Goal: Check status: Check status

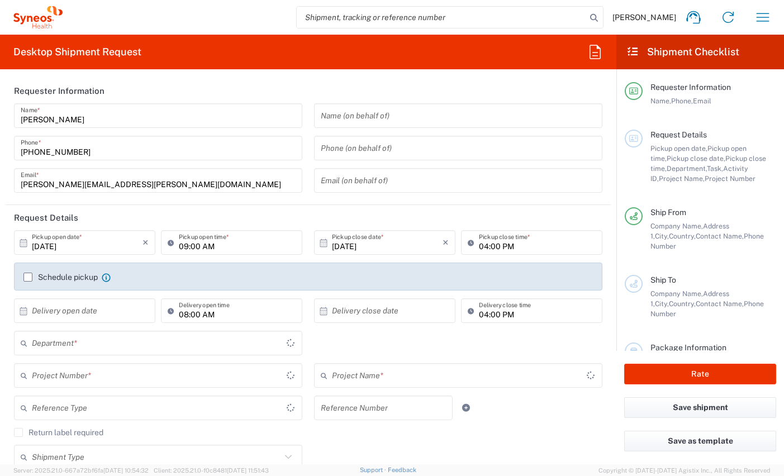
type input "Comunidad de Madrid"
type input "8350"
type input "Spain"
type input "Syneos Health Clinical Spain"
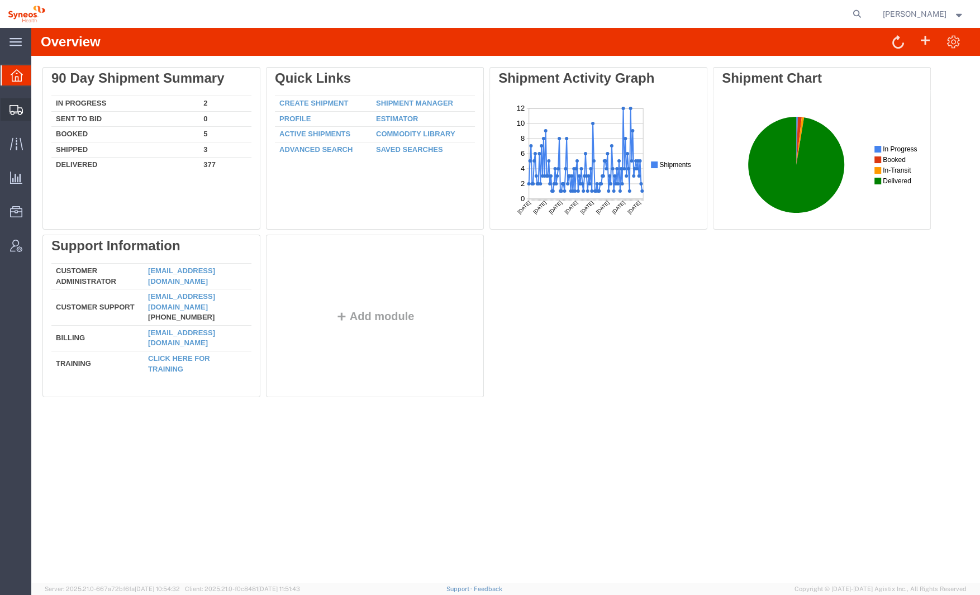
click at [12, 111] on icon at bounding box center [16, 110] width 13 height 10
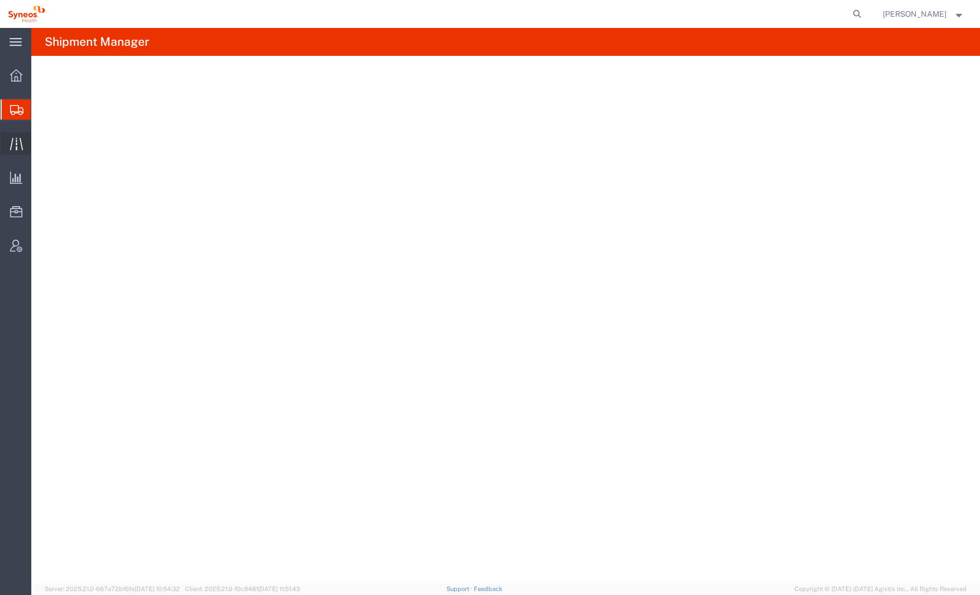
click at [13, 150] on icon at bounding box center [16, 143] width 13 height 13
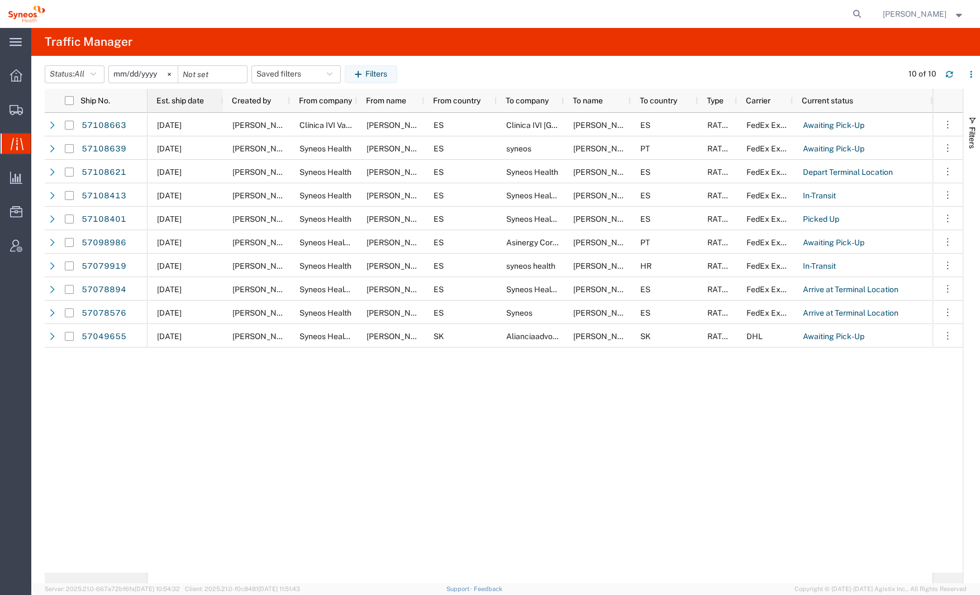
click at [200, 96] on span "Est. ship date" at bounding box center [181, 100] width 48 height 9
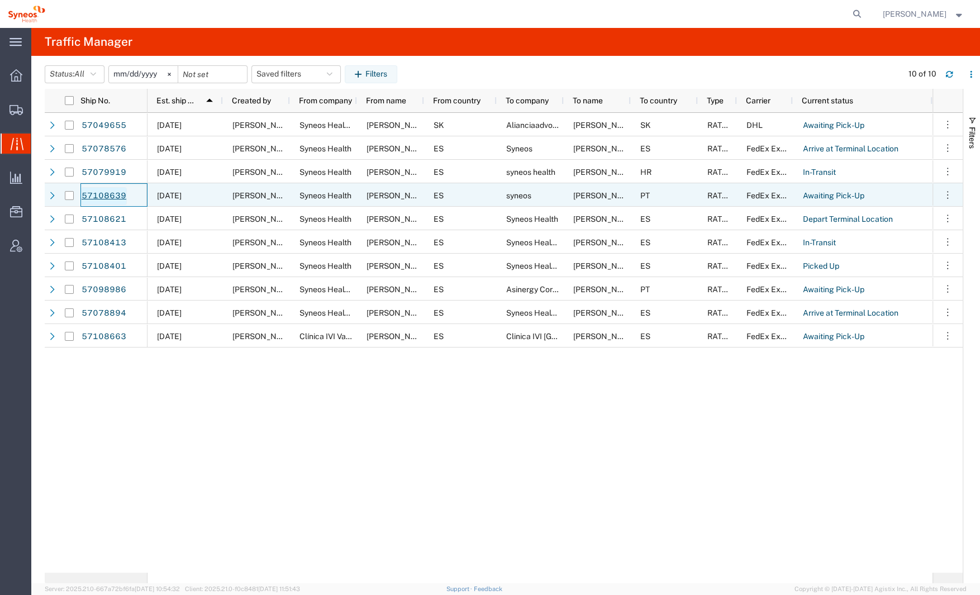
click at [107, 193] on link "57108639" at bounding box center [104, 196] width 46 height 18
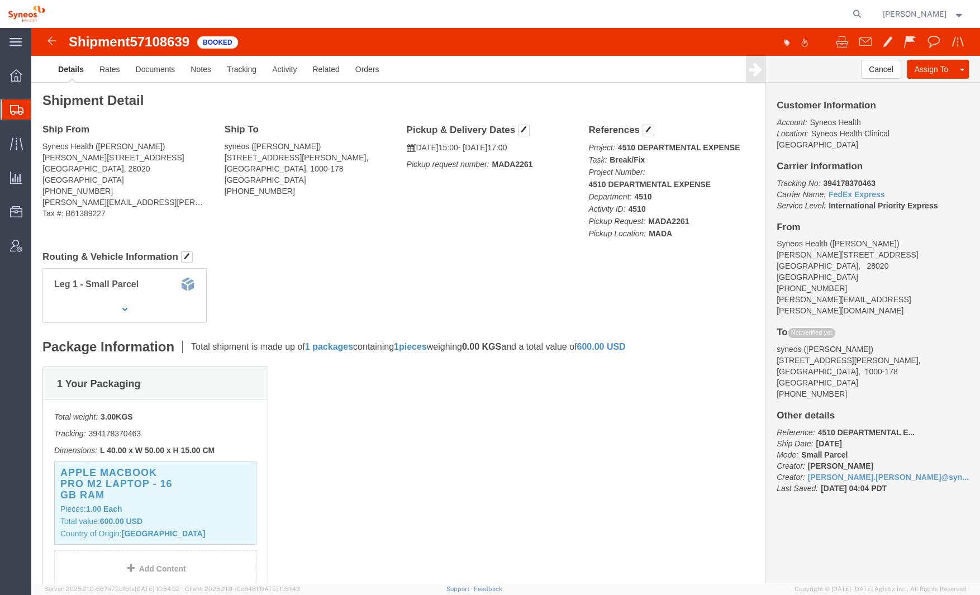
click b "394178370463"
click span "57108639"
click b "MADA2261"
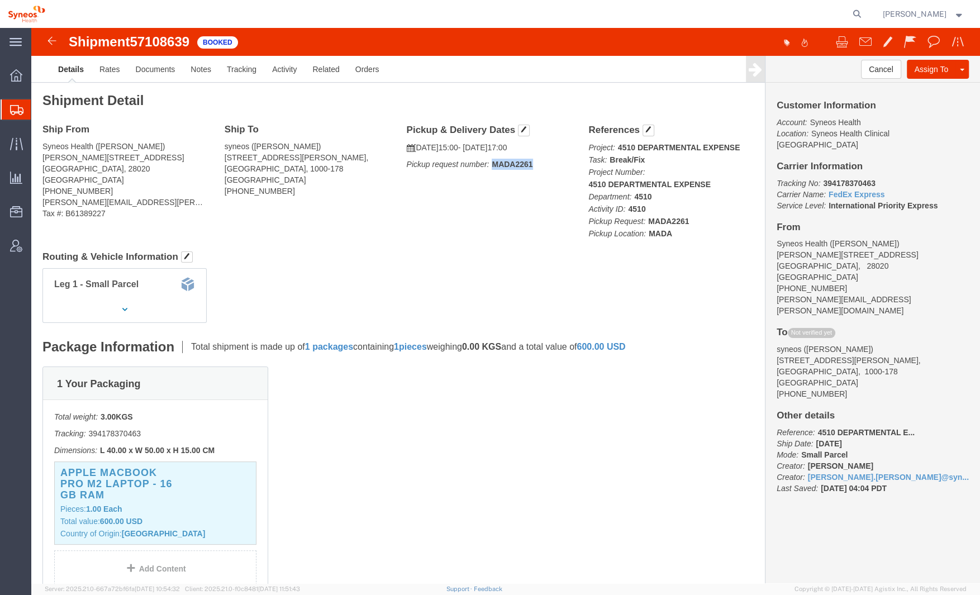
click b "MADA2261"
click img
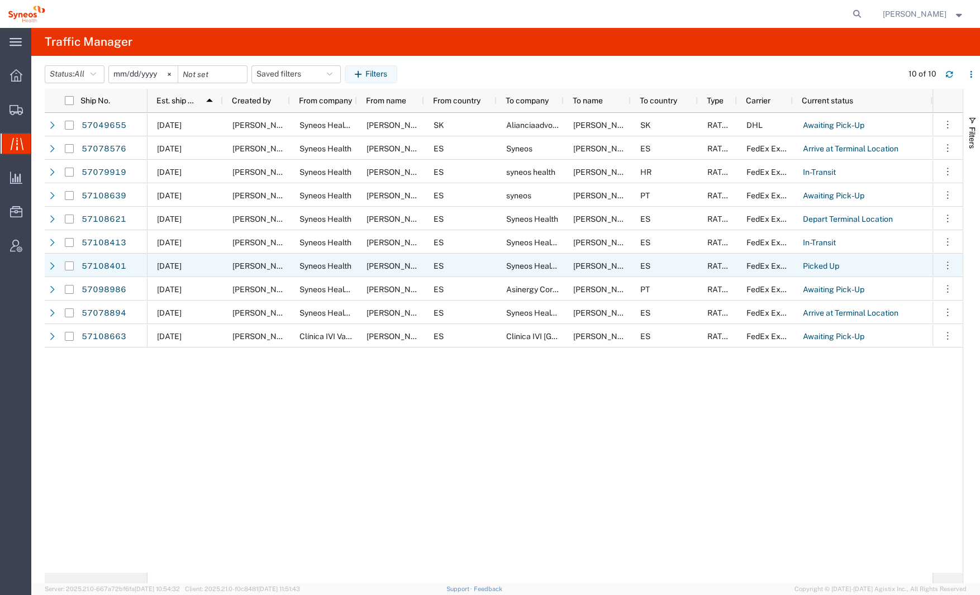
scroll to position [0, 1]
